Goal: Navigation & Orientation: Find specific page/section

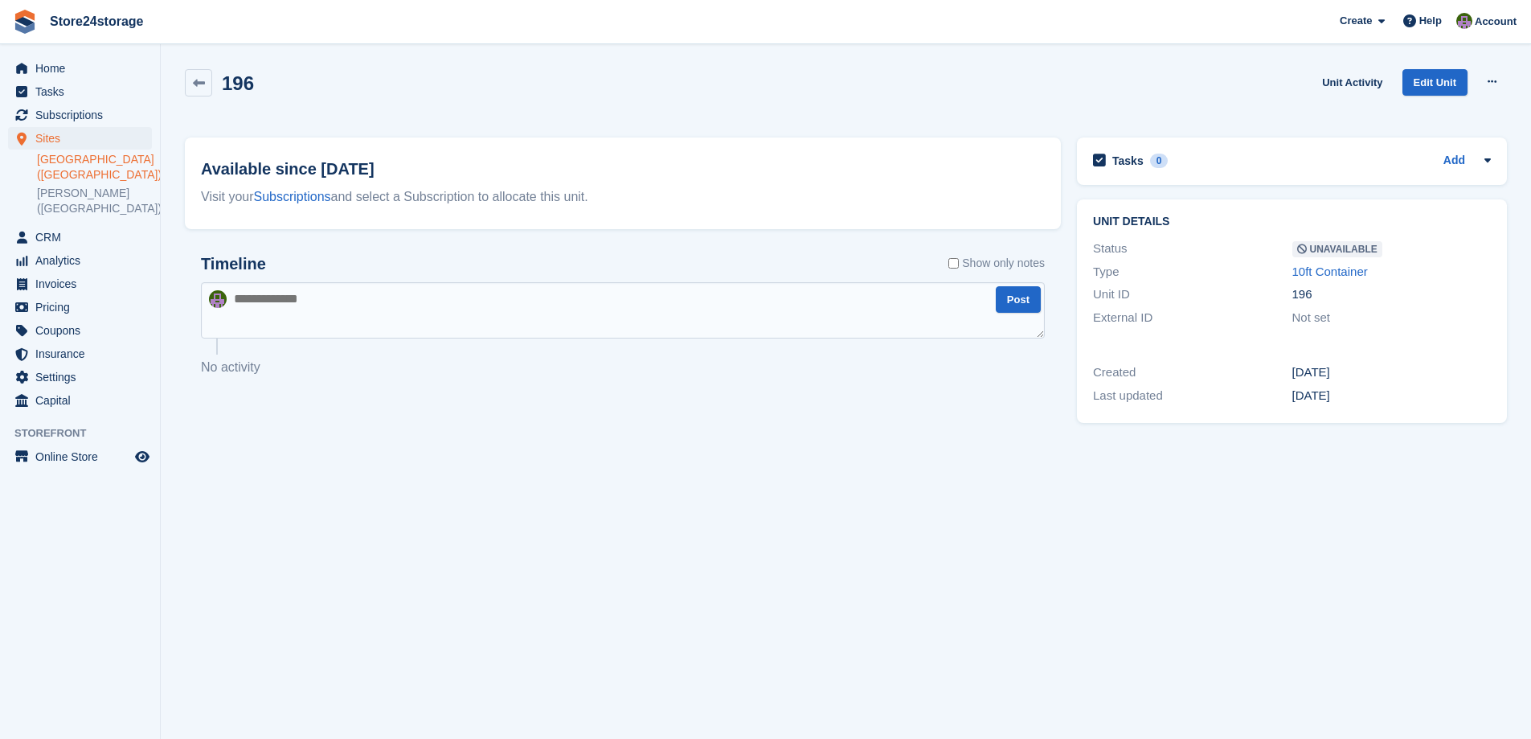
click at [71, 163] on link "[GEOGRAPHIC_DATA] ([GEOGRAPHIC_DATA])" at bounding box center [94, 167] width 115 height 31
click at [96, 163] on link "[GEOGRAPHIC_DATA] ([GEOGRAPHIC_DATA])" at bounding box center [94, 167] width 115 height 31
